Goal: Information Seeking & Learning: Compare options

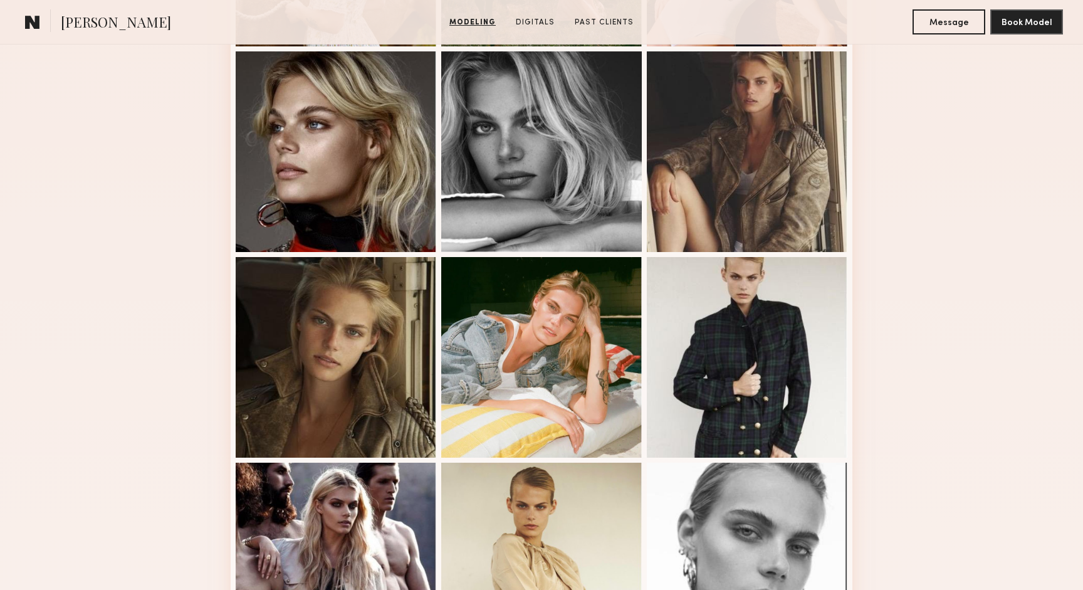
scroll to position [222, 0]
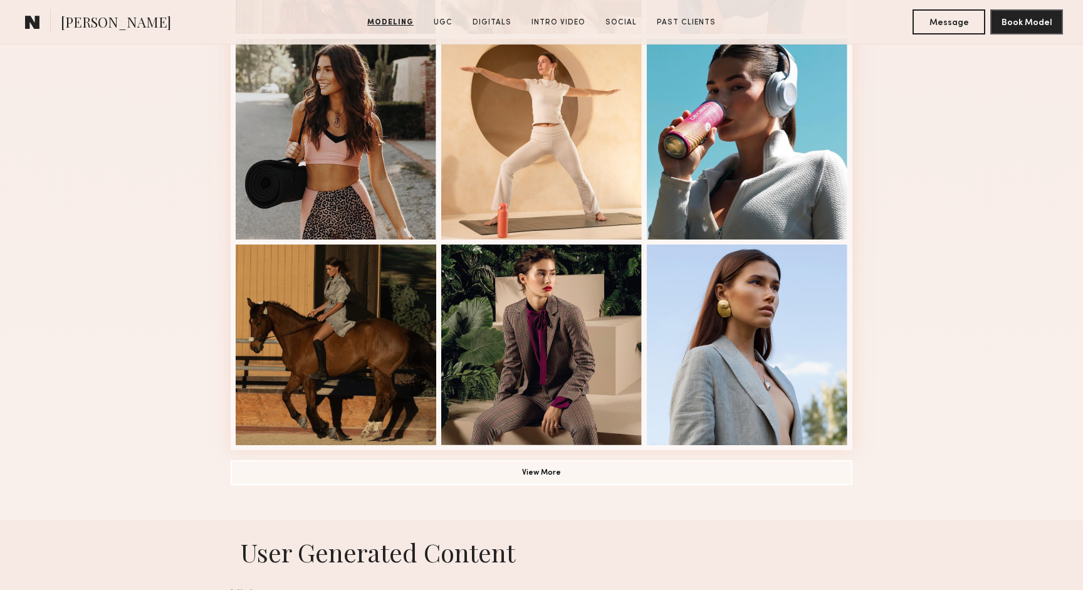
scroll to position [734, 0]
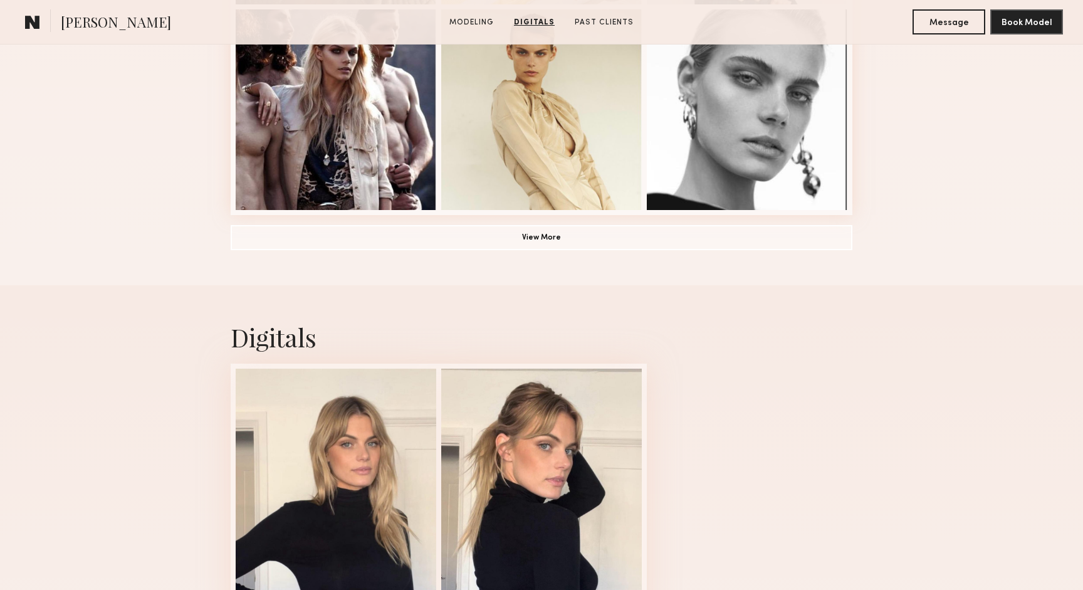
scroll to position [957, 0]
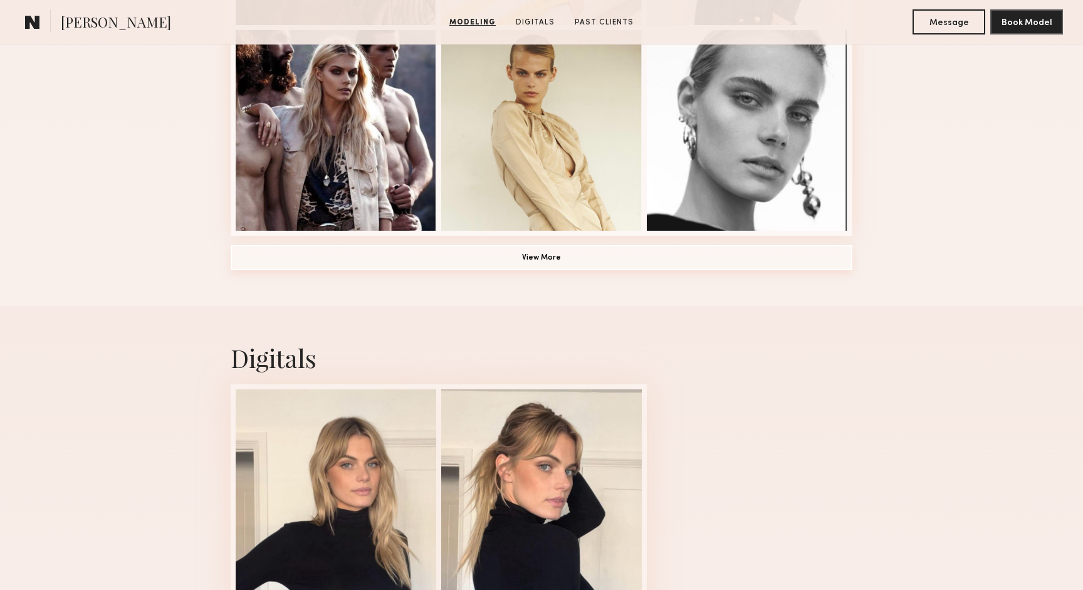
click at [542, 256] on button "View More" at bounding box center [542, 257] width 622 height 25
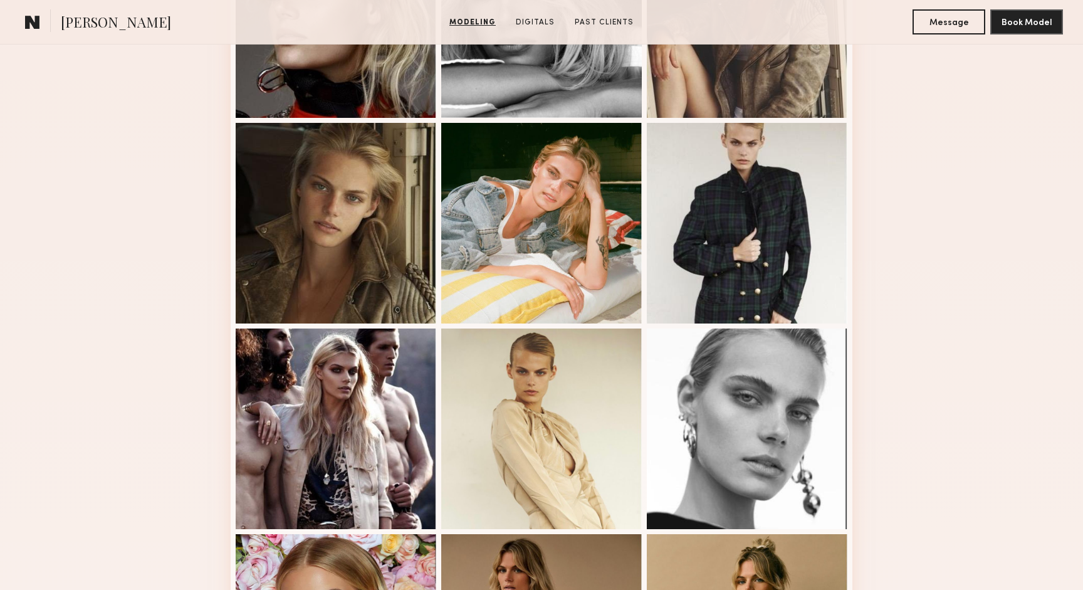
scroll to position [661, 0]
